Goal: Task Accomplishment & Management: Manage account settings

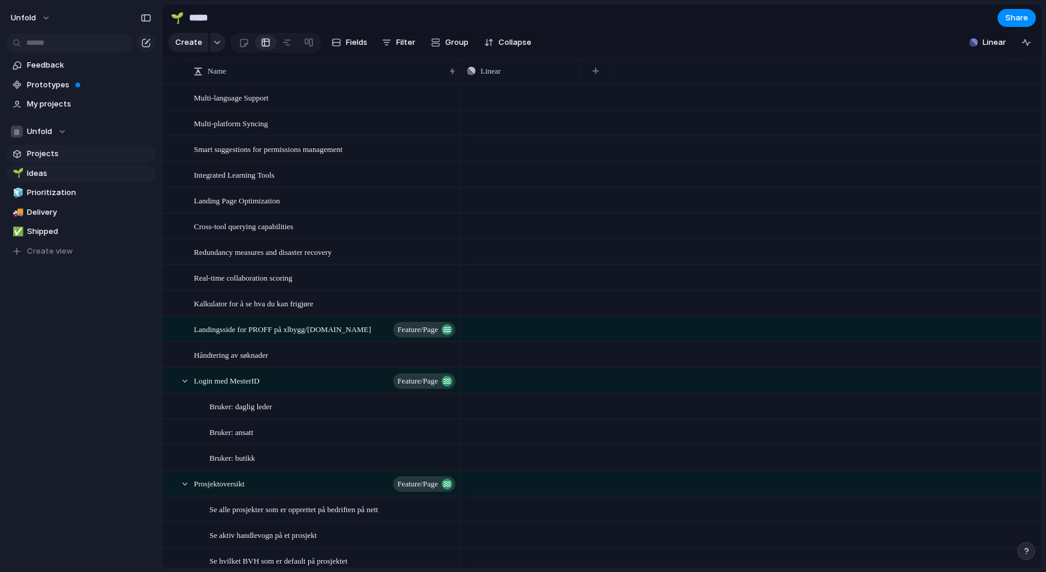
click at [51, 153] on span "Projects" at bounding box center [89, 154] width 125 height 12
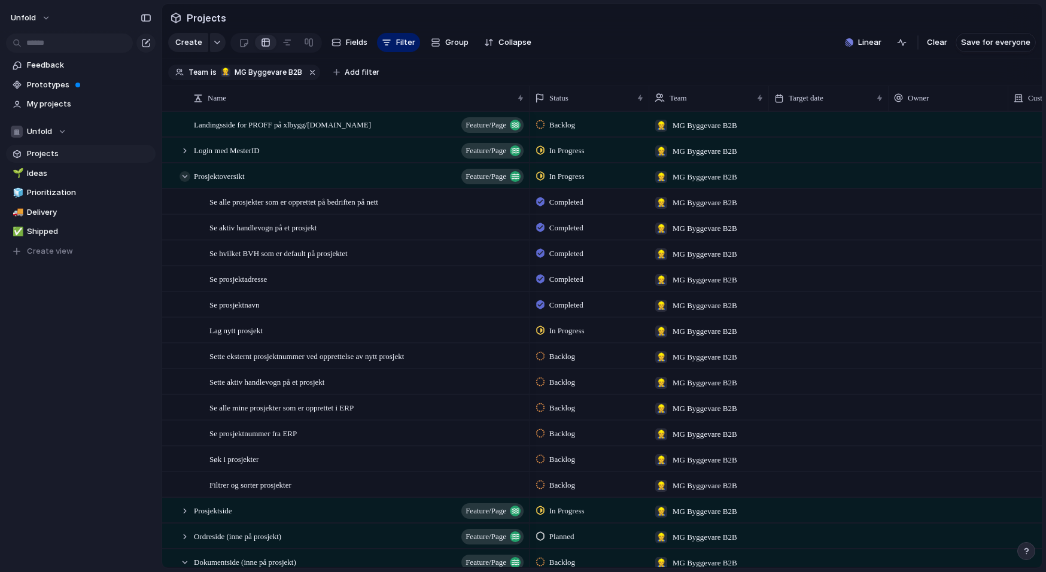
click at [187, 178] on div at bounding box center [185, 176] width 11 height 11
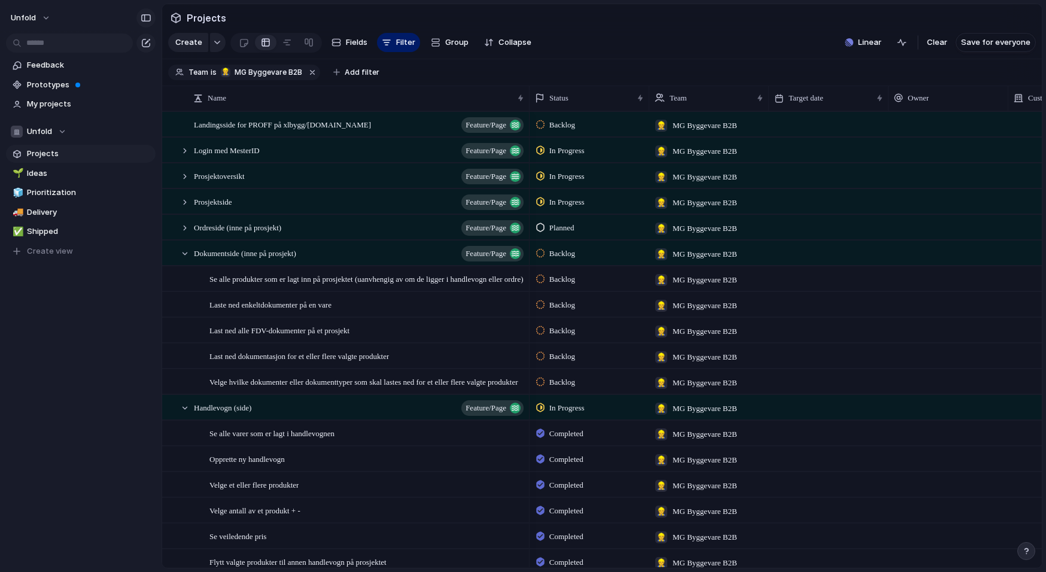
click at [150, 20] on div "button" at bounding box center [146, 18] width 11 height 8
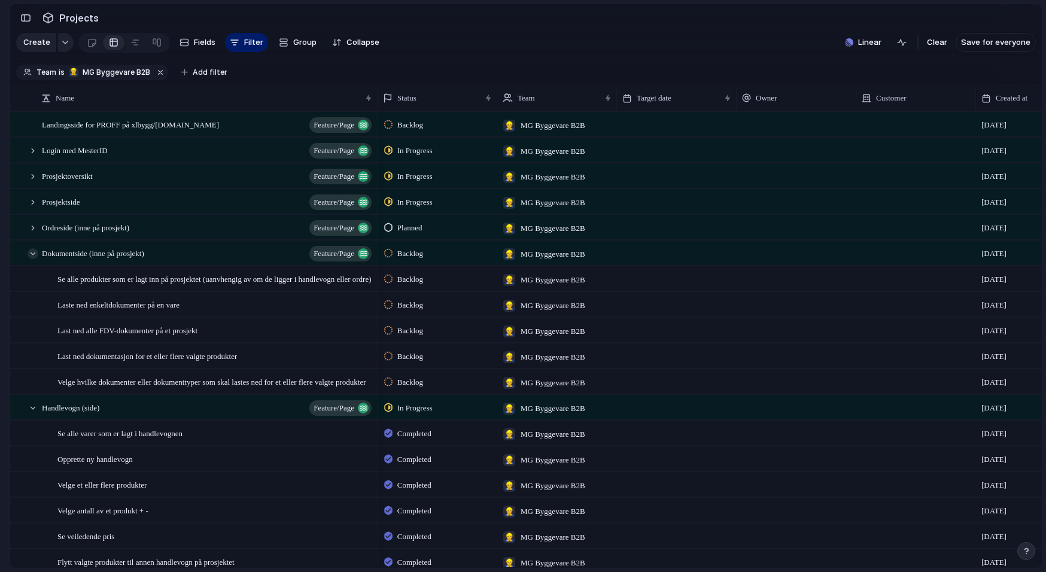
click at [34, 254] on div at bounding box center [33, 253] width 11 height 11
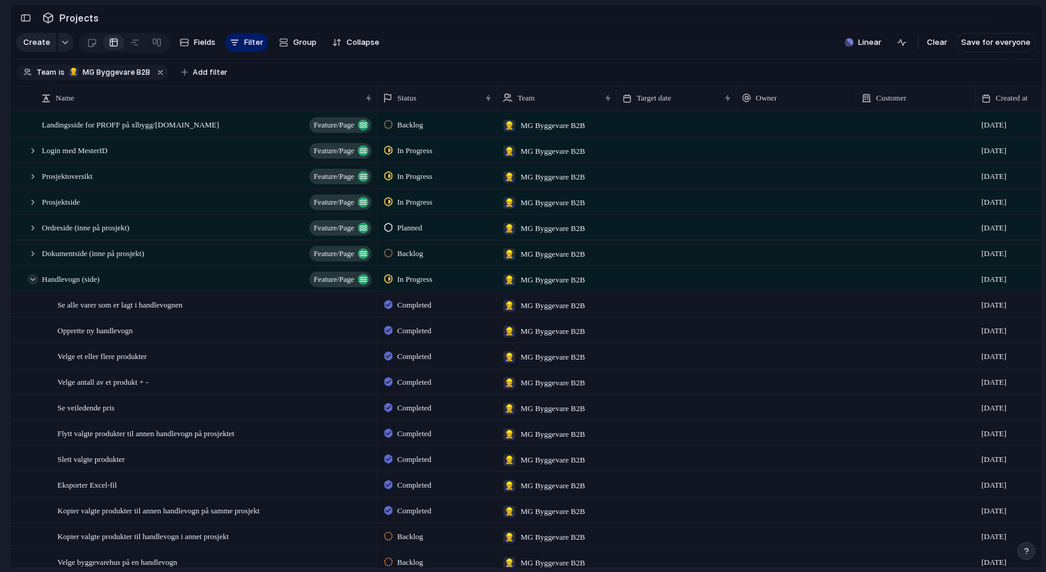
click at [32, 278] on div at bounding box center [33, 279] width 11 height 11
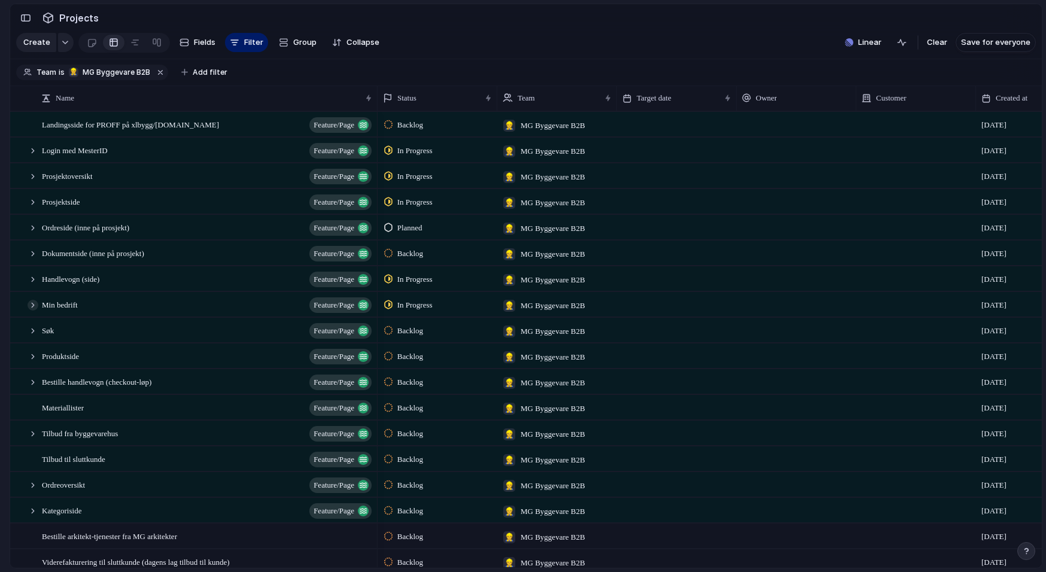
click at [33, 309] on div at bounding box center [33, 305] width 11 height 11
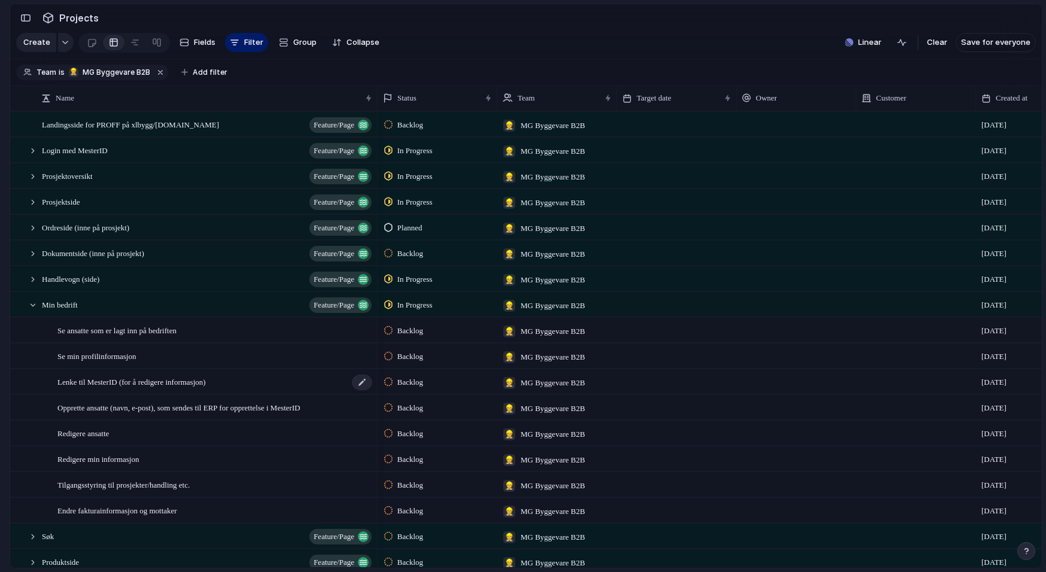
scroll to position [40, 0]
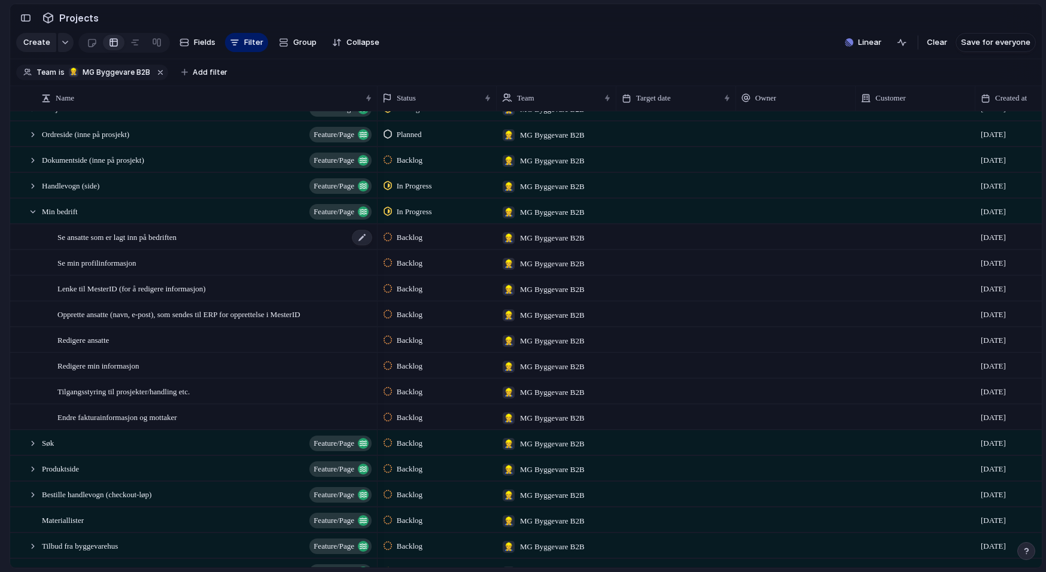
click at [138, 235] on span "Se ansatte som er lagt inn på bedriften" at bounding box center [116, 237] width 119 height 14
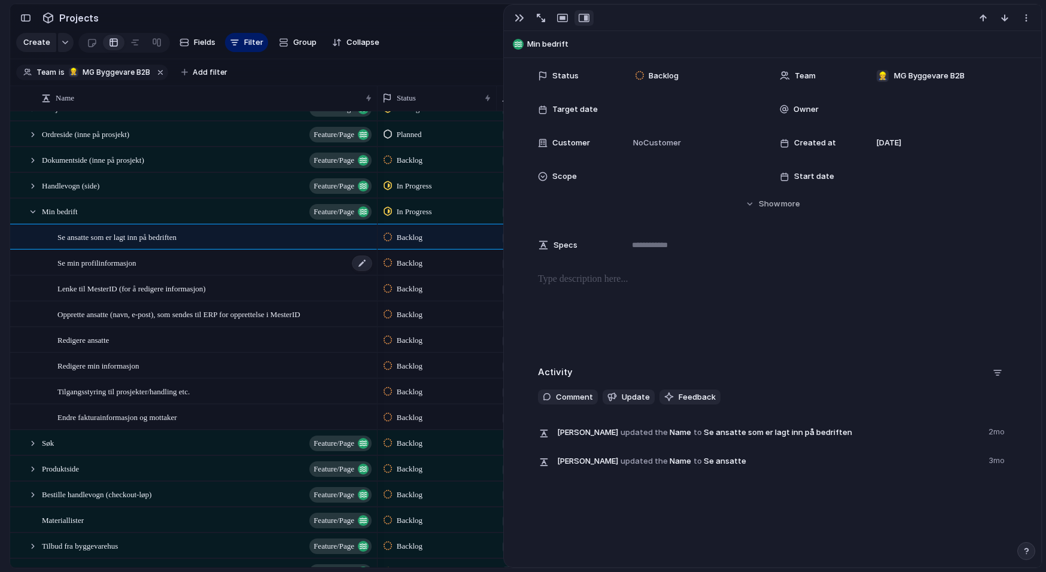
click at [226, 266] on div "Se min profilinformasjon" at bounding box center [215, 263] width 316 height 25
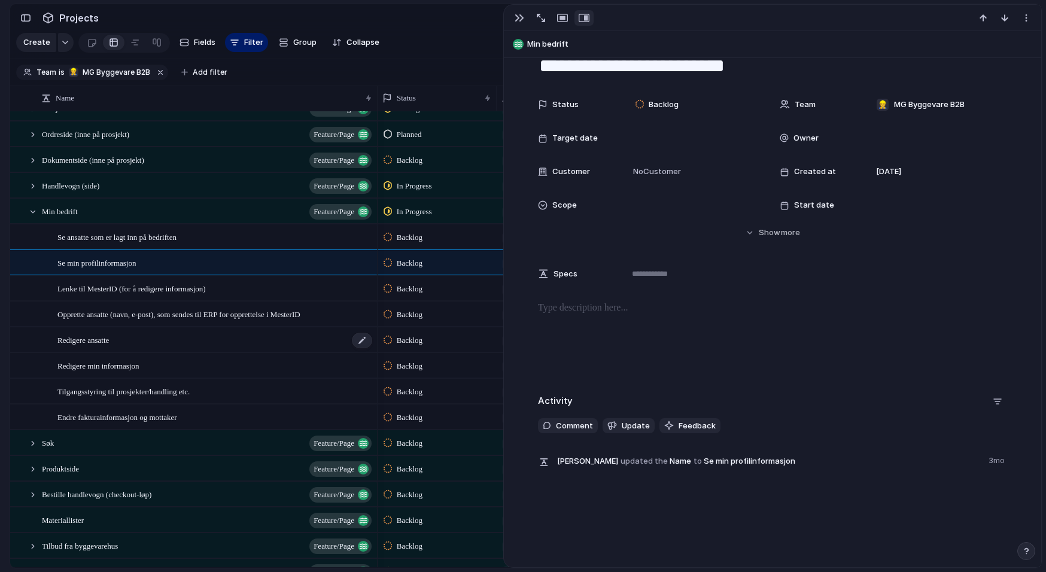
click at [187, 332] on div "Redigere ansatte" at bounding box center [215, 340] width 316 height 25
type textarea "**********"
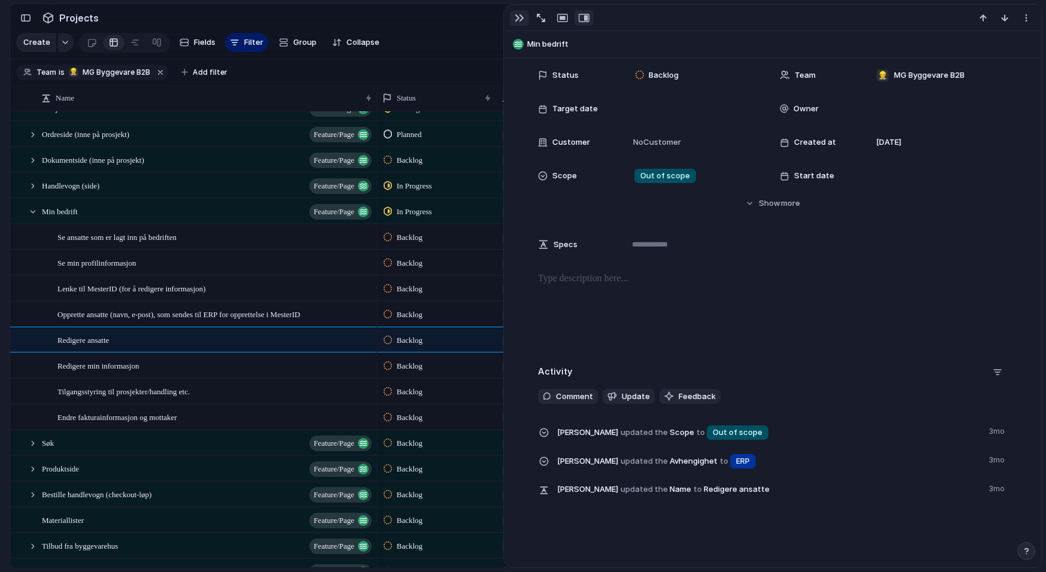
click at [521, 14] on div "button" at bounding box center [520, 18] width 10 height 10
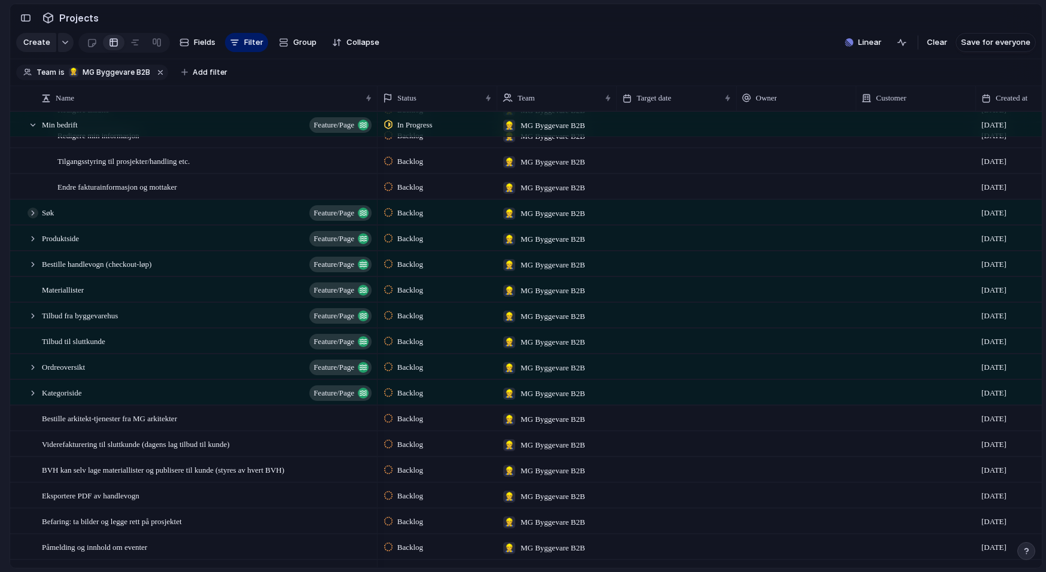
click at [35, 215] on div at bounding box center [33, 213] width 11 height 11
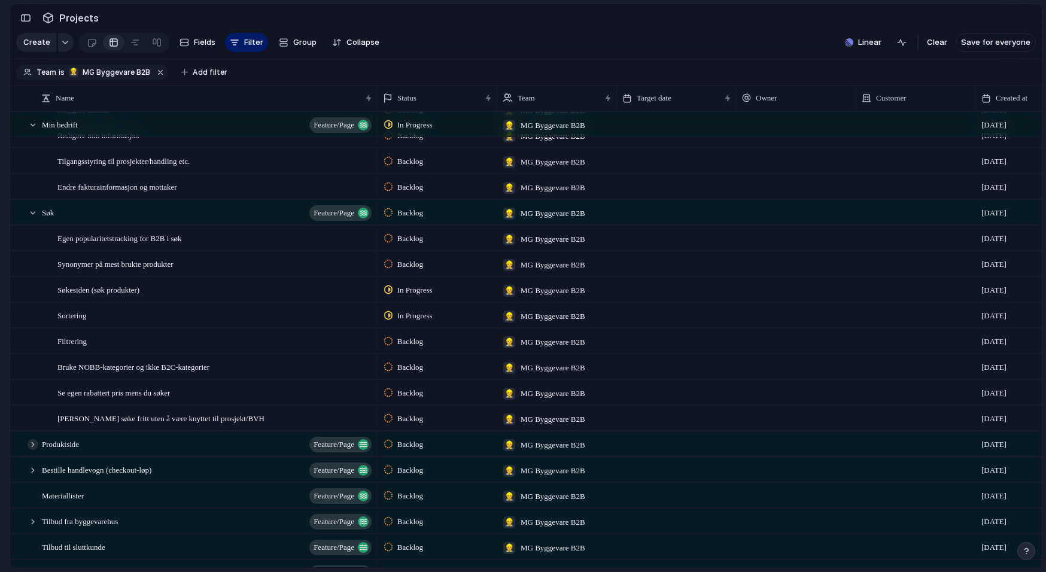
click at [35, 441] on div at bounding box center [33, 444] width 11 height 11
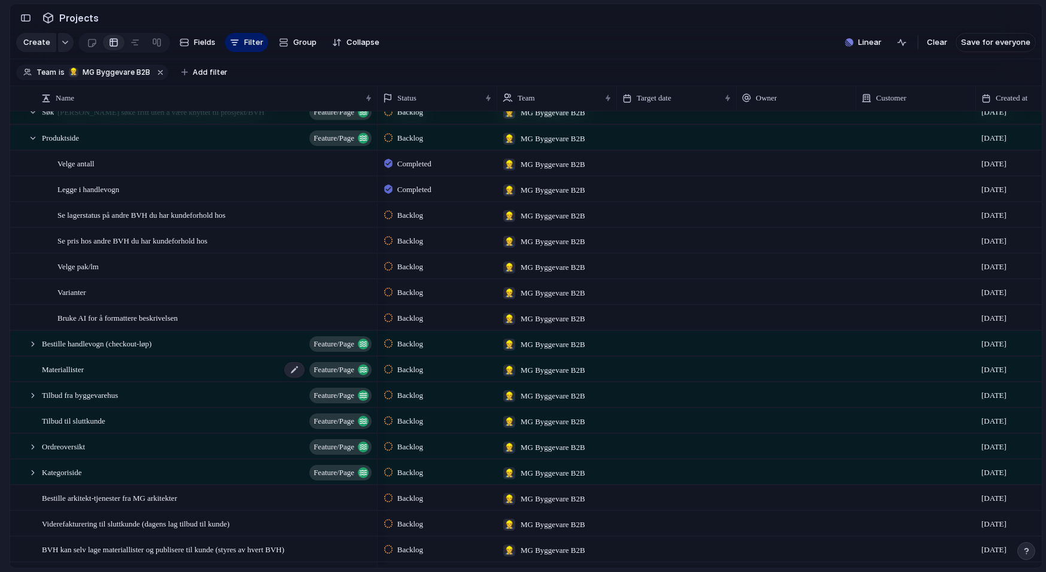
click at [102, 370] on div "Materiallister Feature/page" at bounding box center [208, 369] width 332 height 25
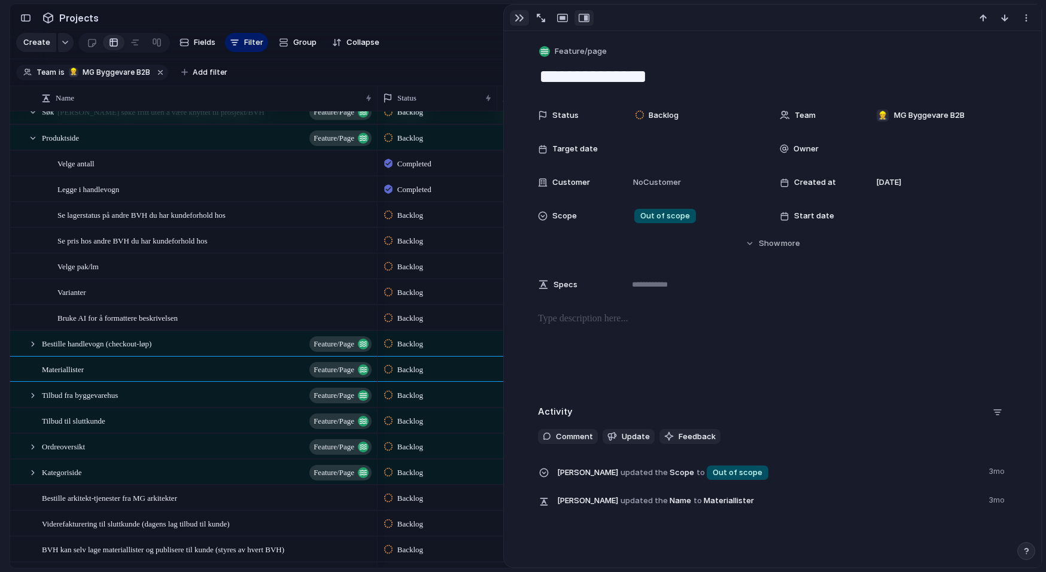
click at [517, 22] on div "button" at bounding box center [520, 18] width 10 height 10
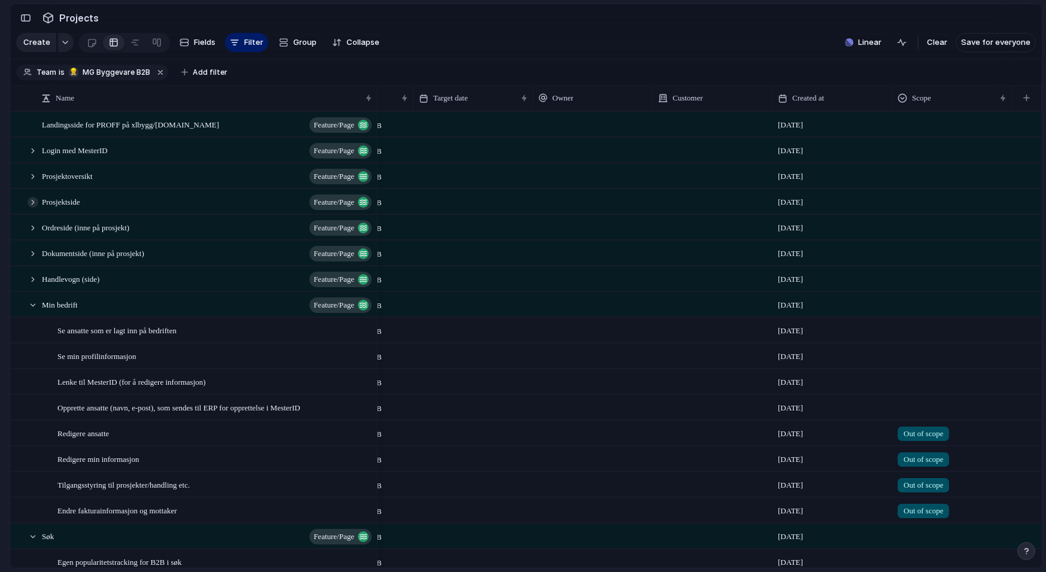
click at [30, 201] on div at bounding box center [33, 202] width 11 height 11
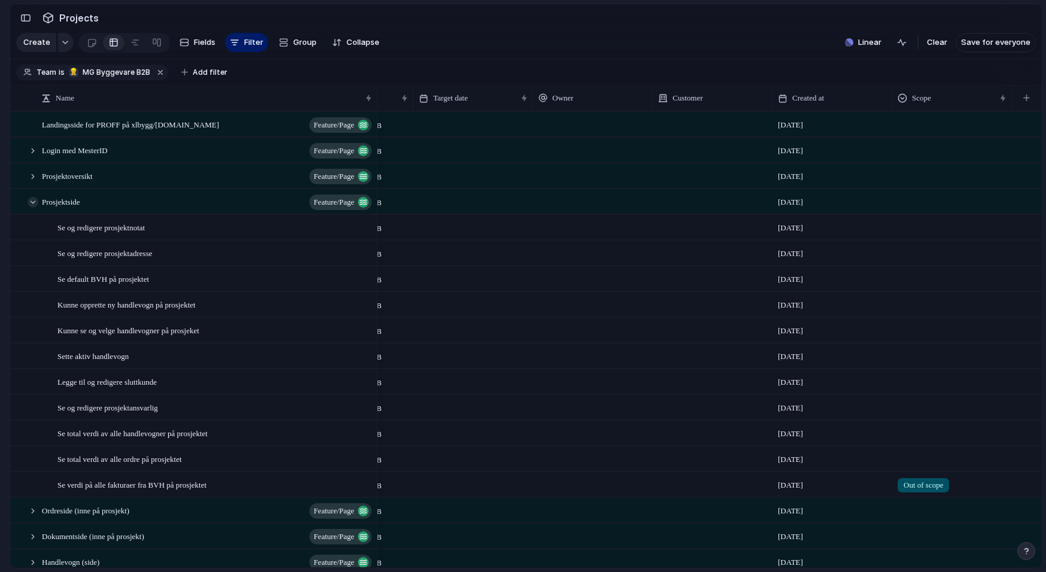
click at [37, 200] on div at bounding box center [33, 202] width 11 height 11
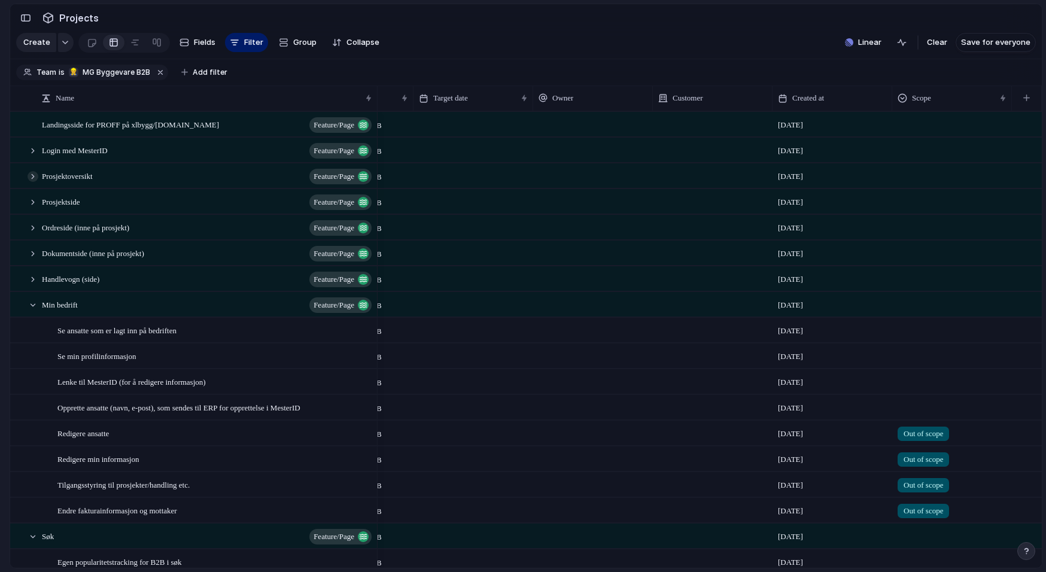
click at [37, 177] on div at bounding box center [33, 176] width 11 height 11
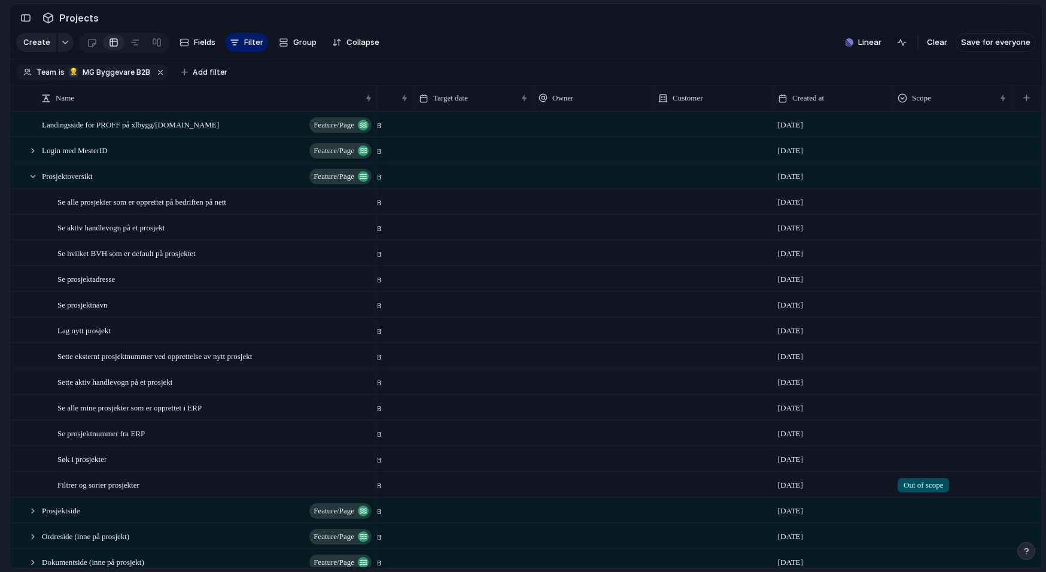
click at [924, 233] on div at bounding box center [952, 225] width 119 height 20
click at [879, 254] on div "Out of scope" at bounding box center [523, 286] width 1046 height 572
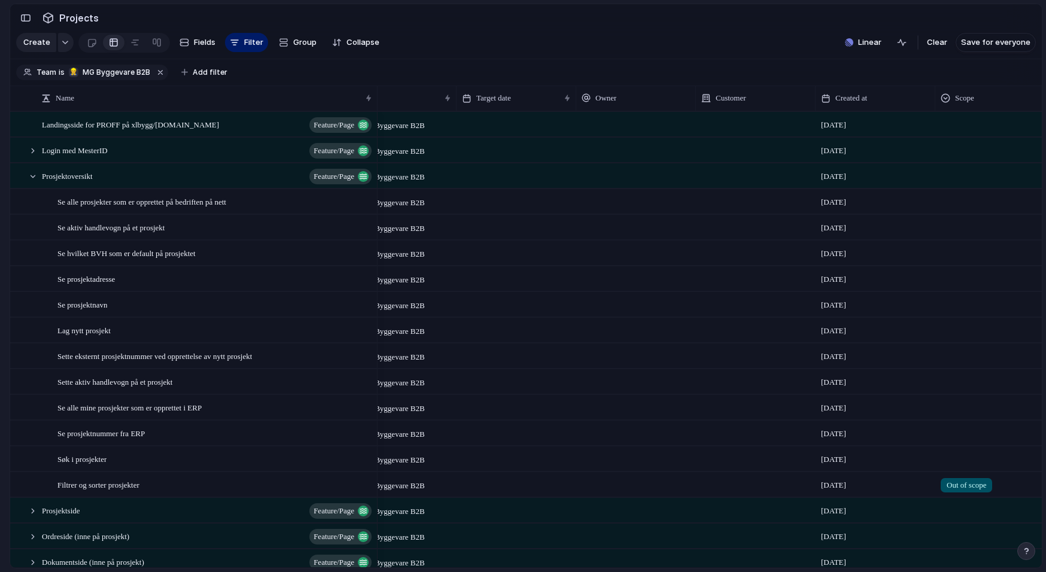
scroll to position [0, 204]
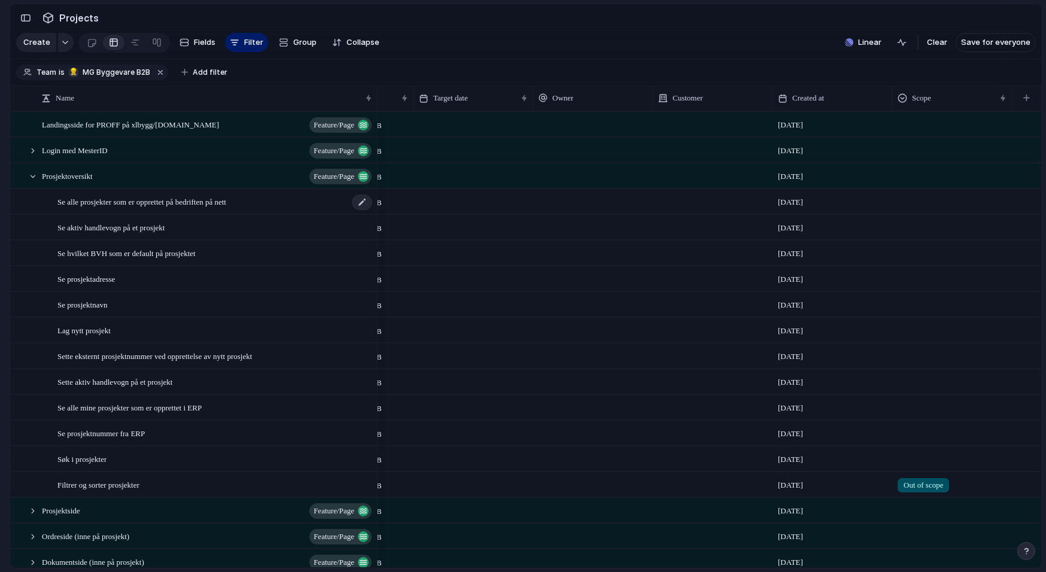
click at [202, 204] on span "Se alle prosjekter som er opprettet på bedriften på nett" at bounding box center [141, 202] width 169 height 14
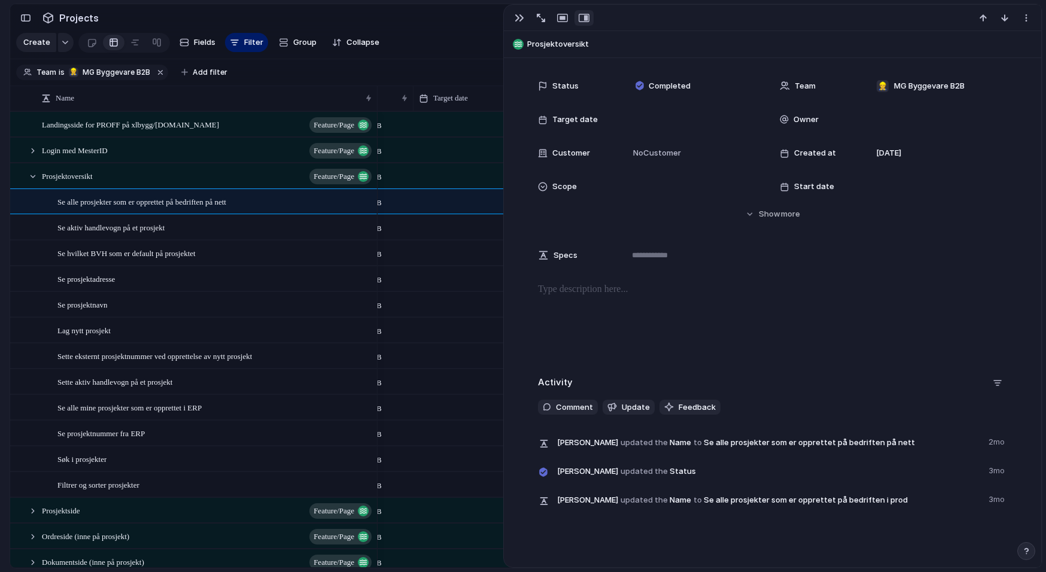
click at [640, 287] on p at bounding box center [772, 290] width 469 height 14
click at [652, 259] on textarea "To enrich screen reader interactions, please activate Accessibility in Grammarl…" at bounding box center [815, 255] width 383 height 26
click at [676, 303] on div "To enrich screen reader interactions, please activate Accessibility in Grammarl…" at bounding box center [772, 321] width 509 height 77
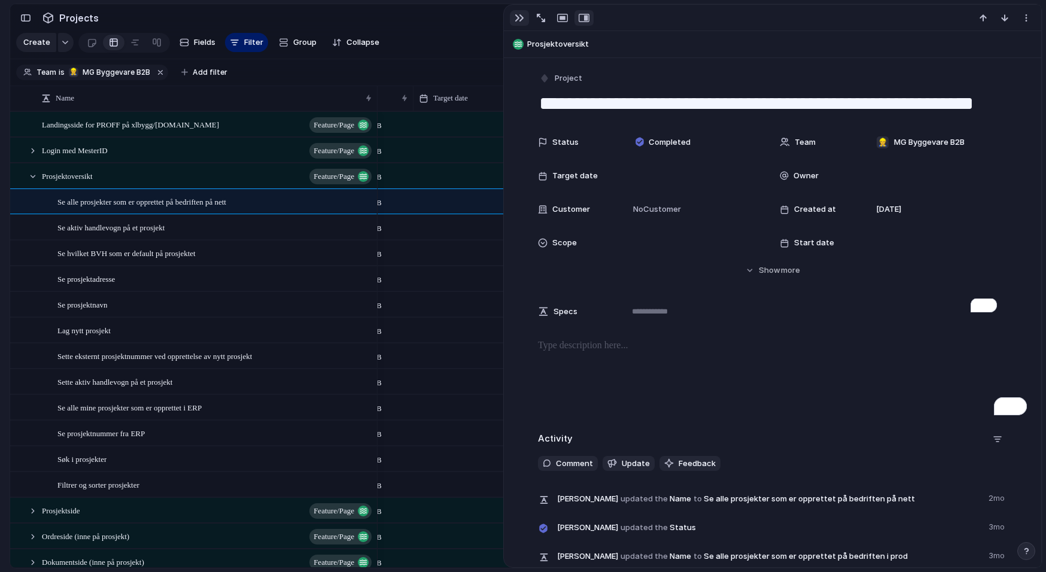
click at [523, 16] on div "button" at bounding box center [520, 18] width 10 height 10
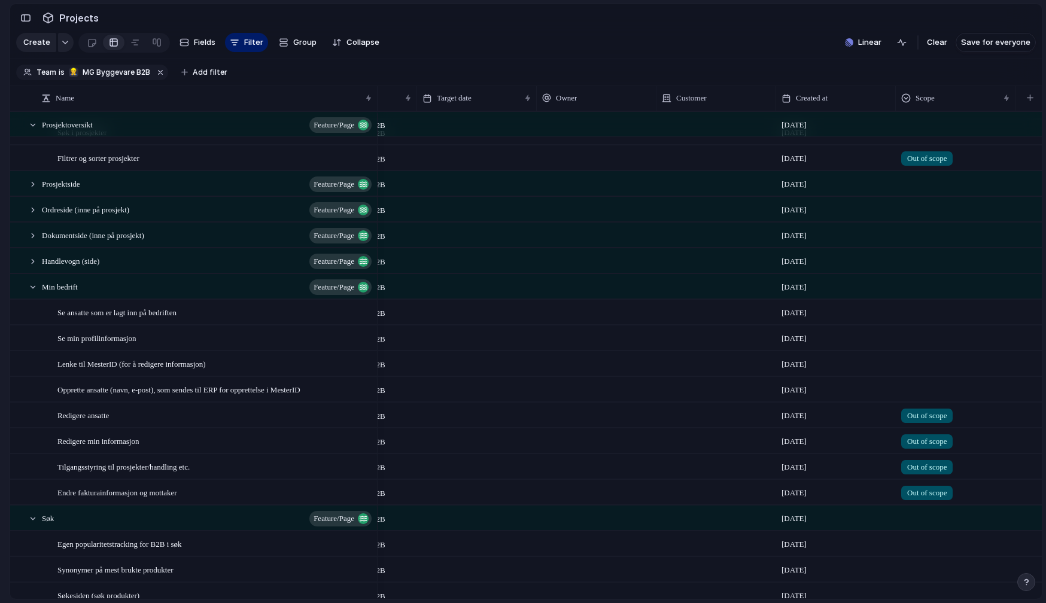
scroll to position [342, 0]
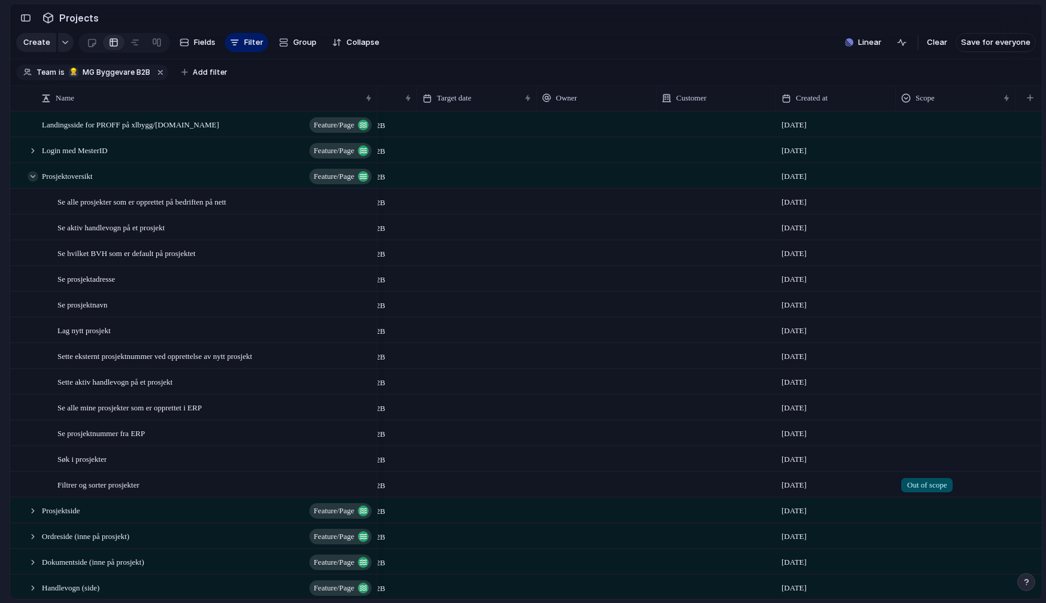
click at [29, 175] on div at bounding box center [33, 176] width 11 height 11
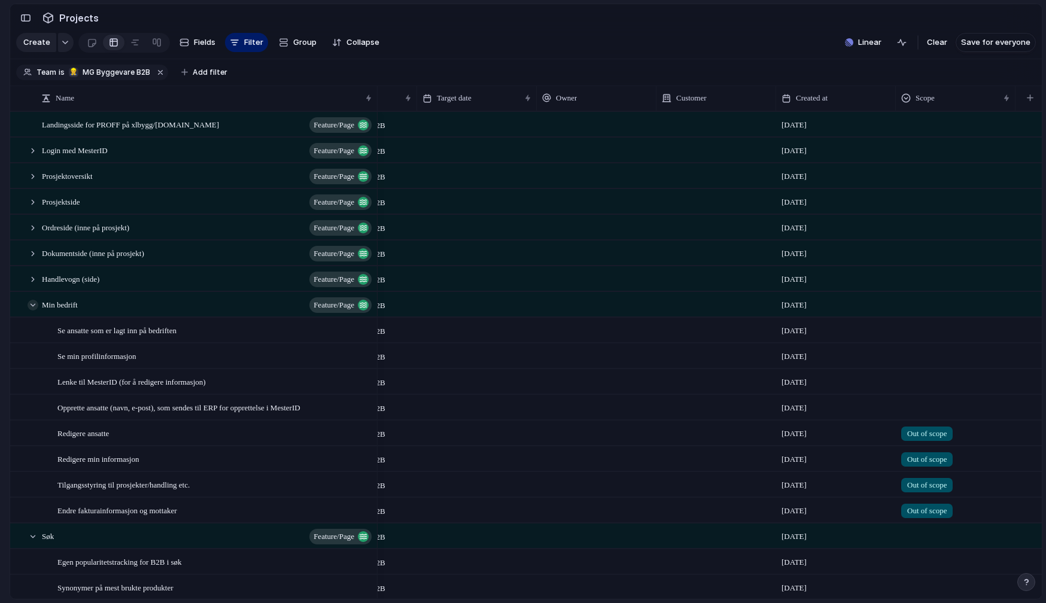
click at [33, 305] on div at bounding box center [33, 305] width 11 height 11
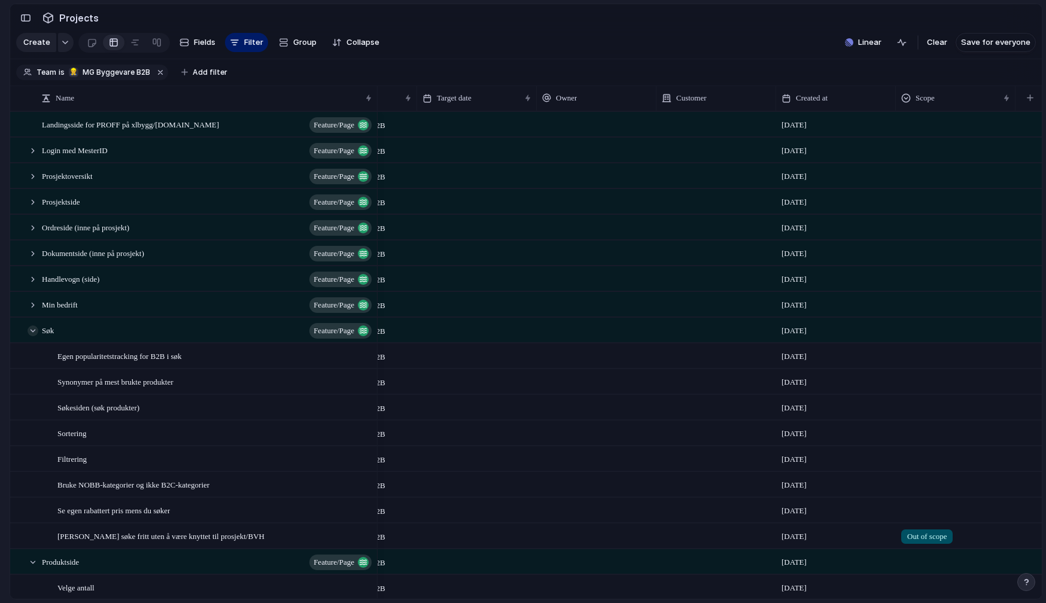
click at [36, 329] on div at bounding box center [33, 331] width 11 height 11
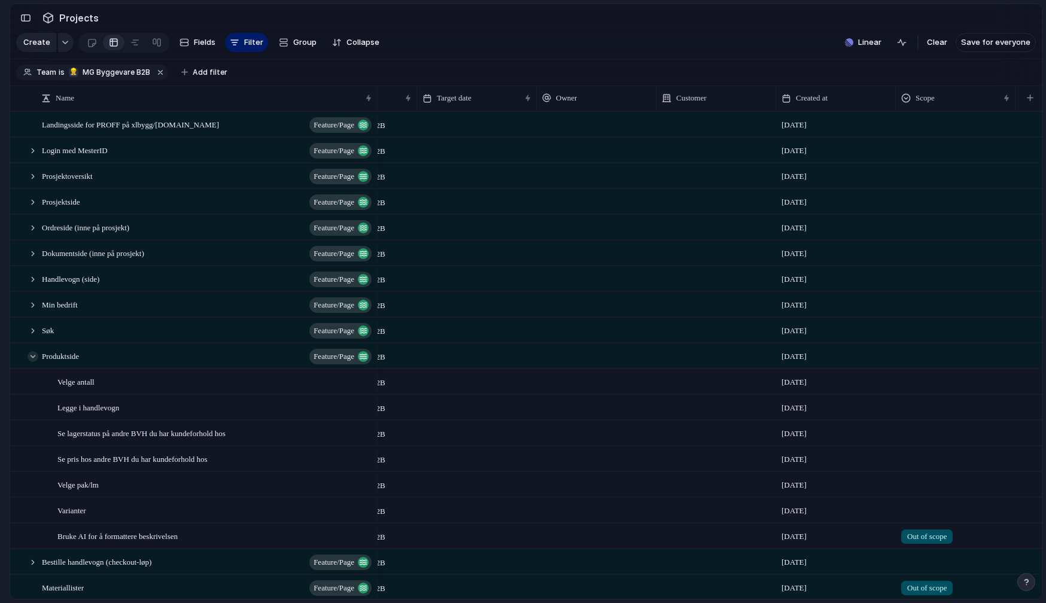
click at [33, 354] on div at bounding box center [33, 356] width 11 height 11
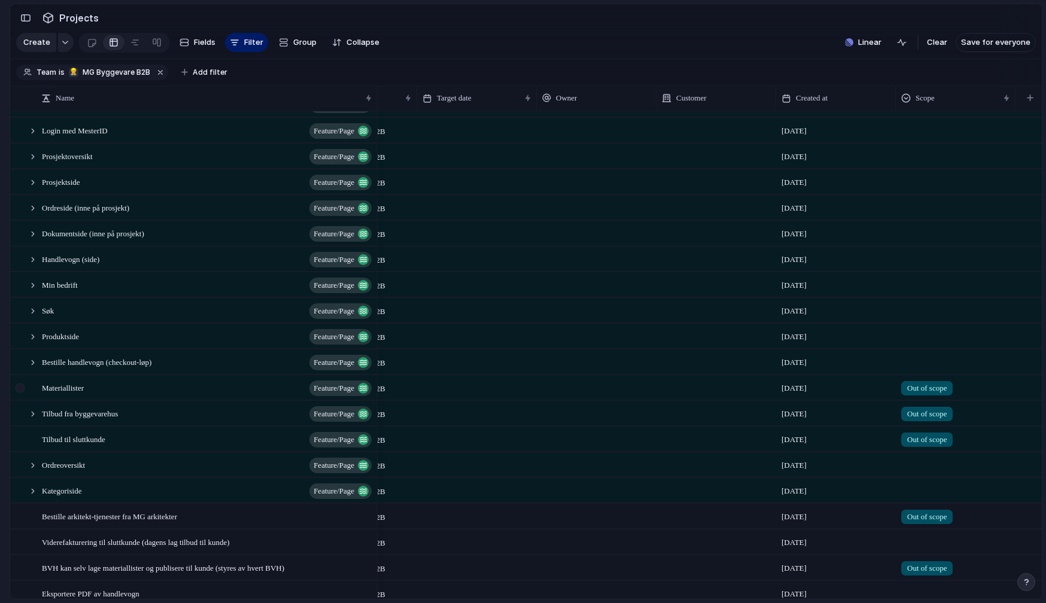
scroll to position [66, 0]
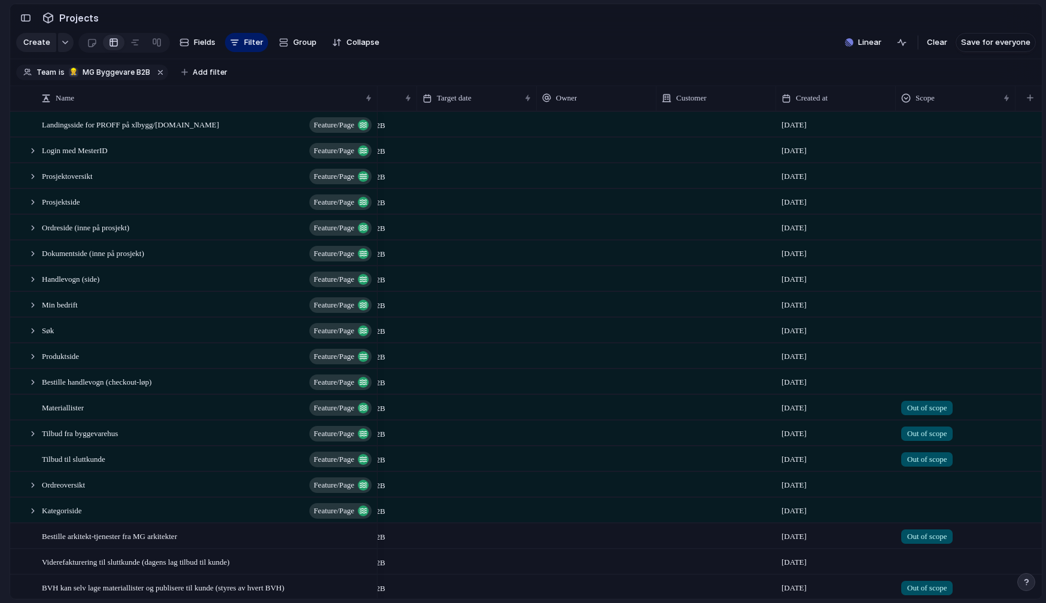
click at [509, 47] on section "Create Fields Filter Group Zoom Collapse Linear Clear Save for everyone" at bounding box center [526, 45] width 1032 height 29
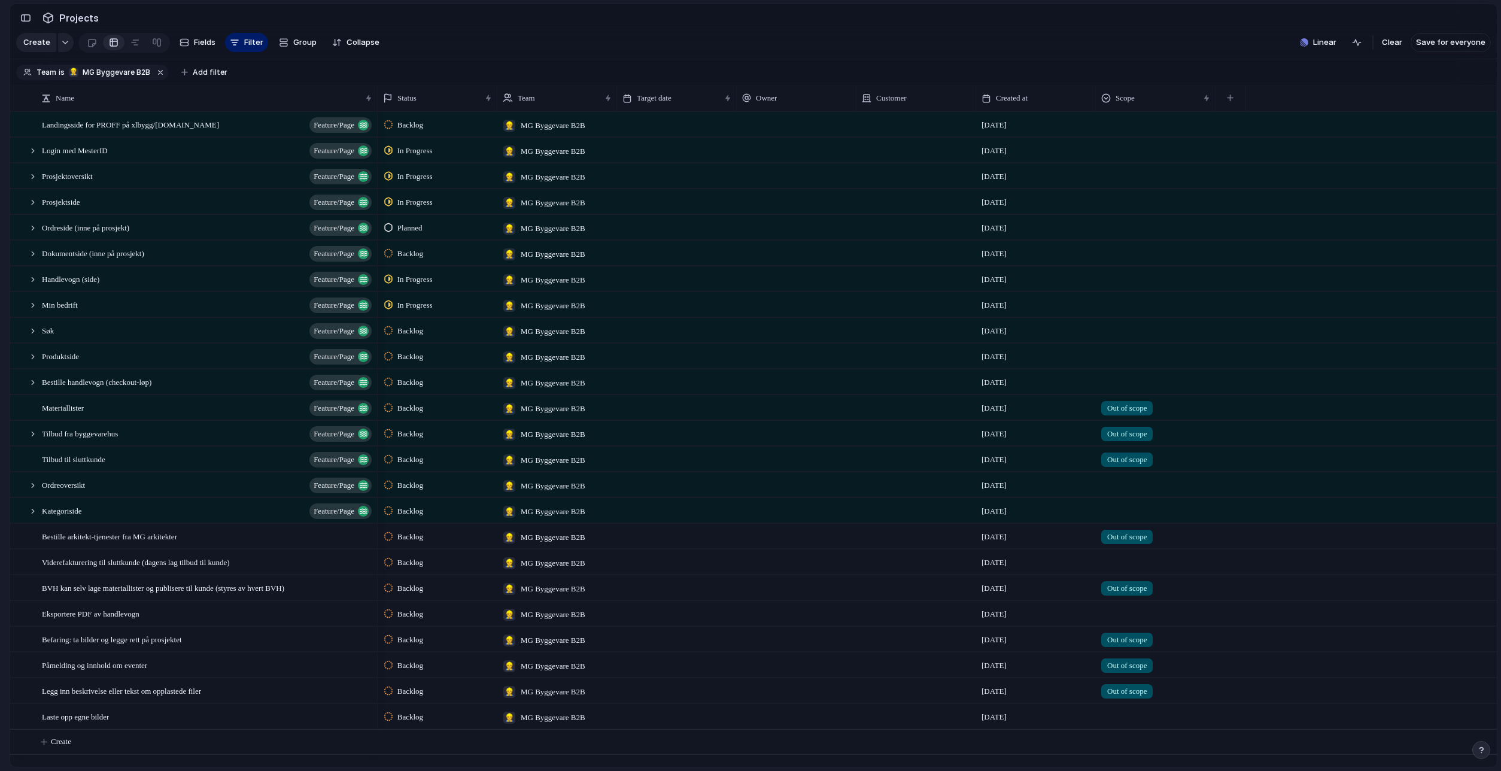
scroll to position [0, 0]
